Goal: Task Accomplishment & Management: Manage account settings

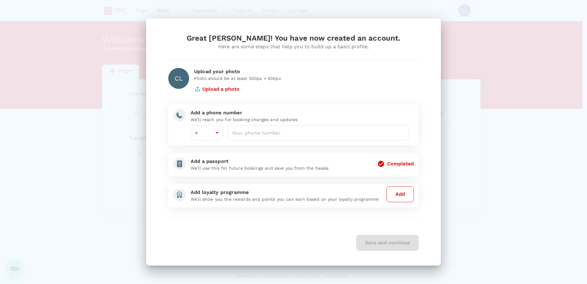
type input "65"
click at [524, 182] on div "Great [PERSON_NAME]! You have now created an account. Here are some steps that …" at bounding box center [293, 142] width 587 height 284
click at [249, 134] on input "number" at bounding box center [318, 132] width 181 height 15
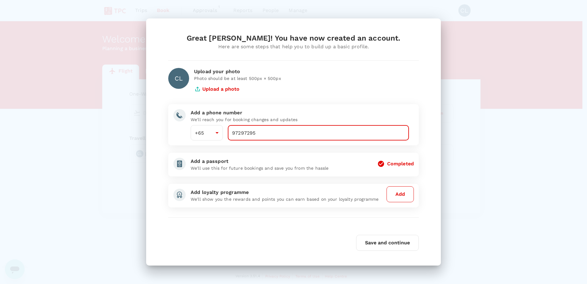
type input "97297295"
click at [422, 141] on div "Great [PERSON_NAME]! You have now created an account. Here are some steps that …" at bounding box center [293, 141] width 265 height 217
click at [402, 195] on button "Add" at bounding box center [400, 194] width 27 height 16
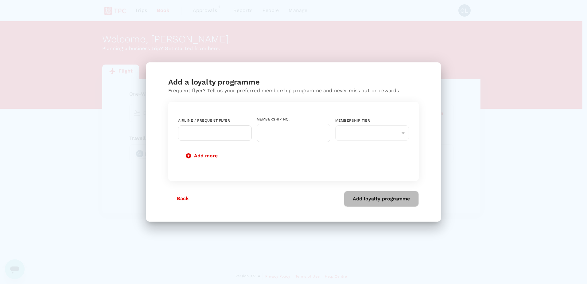
click at [380, 195] on button "Add loyalty programme" at bounding box center [381, 199] width 75 height 16
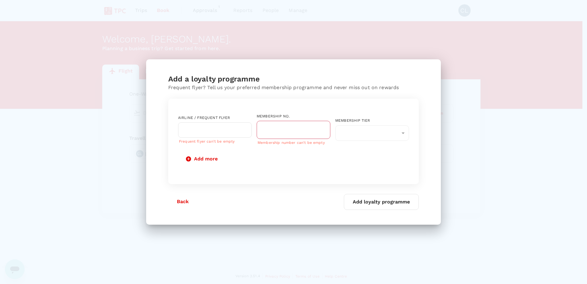
click at [371, 199] on button "Add loyalty programme" at bounding box center [381, 202] width 75 height 16
click at [204, 130] on input "text" at bounding box center [210, 130] width 59 height 12
click at [201, 149] on p "Singapore Airlines PPS Club/ KrisFlyer" at bounding box center [215, 148] width 64 height 12
type input "Singapore Airlines PPS Club/ KrisFlyer"
click at [280, 136] on input "text" at bounding box center [294, 130] width 74 height 18
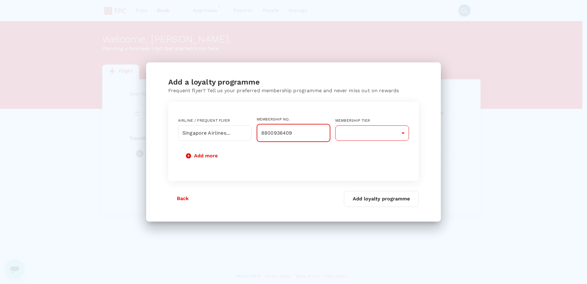
type input "8800936409"
click at [403, 134] on body "Trips Book Approvals 1 Reports People Manage CL Welcome , [PERSON_NAME] . Plann…" at bounding box center [293, 142] width 587 height 284
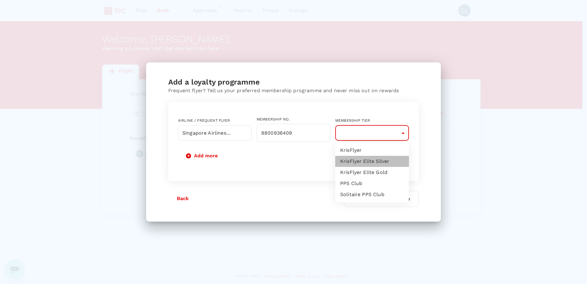
click at [383, 162] on li "KrisFlyer Elite Silver" at bounding box center [372, 161] width 74 height 11
type input "8"
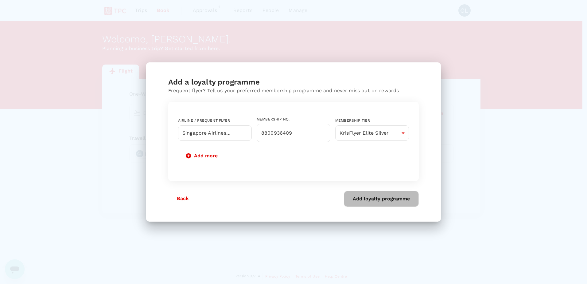
click at [385, 199] on button "Add loyalty programme" at bounding box center [381, 199] width 75 height 16
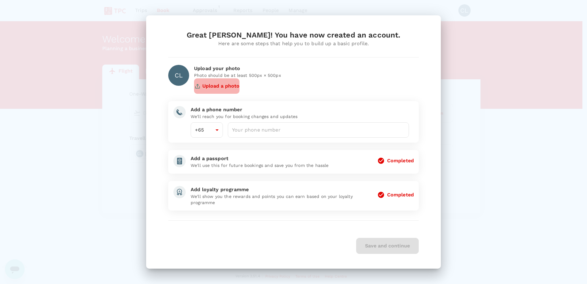
click at [217, 85] on button "Upload a photo" at bounding box center [216, 85] width 45 height 15
click at [223, 87] on button "Upload a photo" at bounding box center [216, 85] width 45 height 15
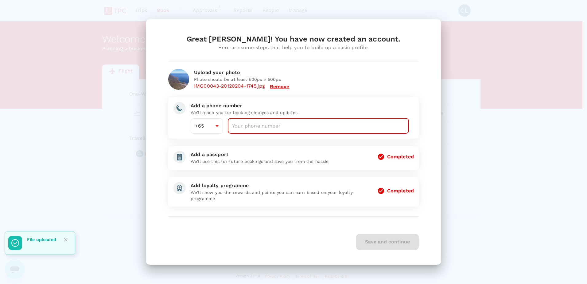
click at [306, 130] on input "number" at bounding box center [318, 125] width 181 height 15
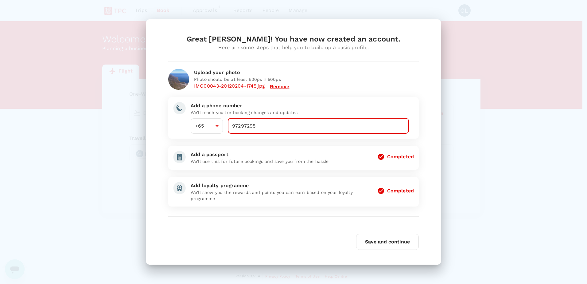
type input "97297295"
click at [433, 228] on div "Great [PERSON_NAME]! You have now created an account. Here are some steps that …" at bounding box center [293, 141] width 295 height 245
click at [387, 243] on button "Save and continue" at bounding box center [387, 242] width 63 height 16
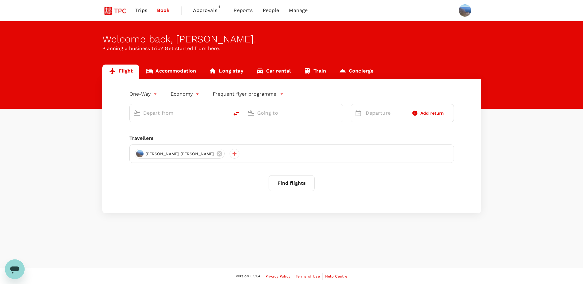
click at [203, 8] on span "Approvals" at bounding box center [208, 10] width 31 height 7
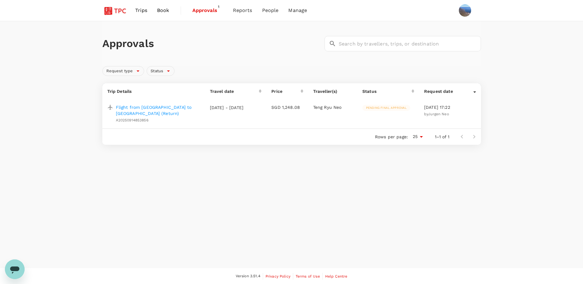
click at [159, 107] on p "Flight from [GEOGRAPHIC_DATA] to [GEOGRAPHIC_DATA] (Return)" at bounding box center [158, 110] width 84 height 12
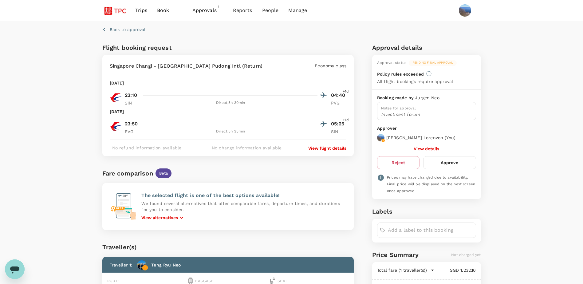
click at [457, 163] on button "Approve" at bounding box center [449, 162] width 53 height 13
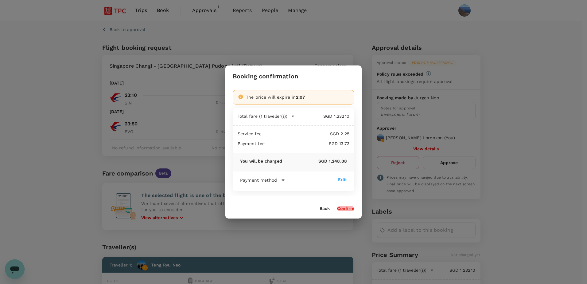
click at [348, 209] on button "Confirm" at bounding box center [345, 208] width 17 height 5
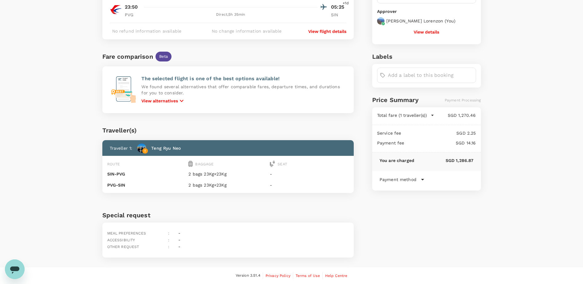
scroll to position [87, 0]
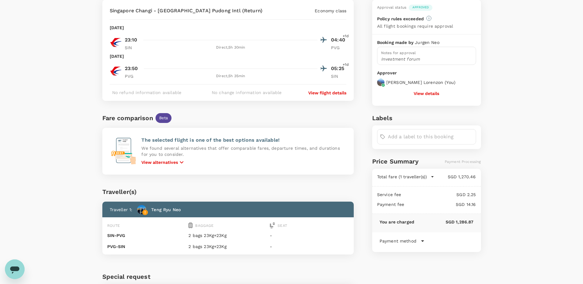
click at [423, 92] on button "View details" at bounding box center [425, 93] width 25 height 5
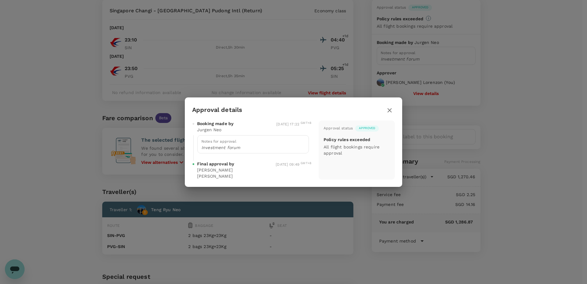
click at [390, 112] on icon "button" at bounding box center [389, 110] width 7 height 7
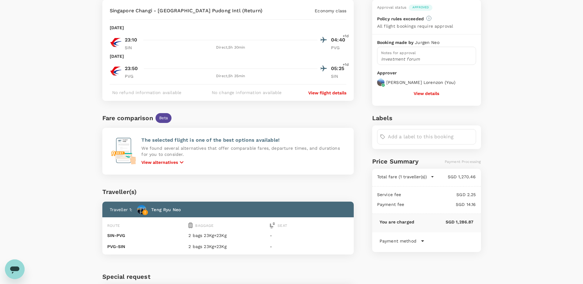
click at [536, 41] on div "Back to approval Request approved We are now fulfiling this booking for you. On…" at bounding box center [291, 132] width 583 height 394
